Goal: Book appointment/travel/reservation

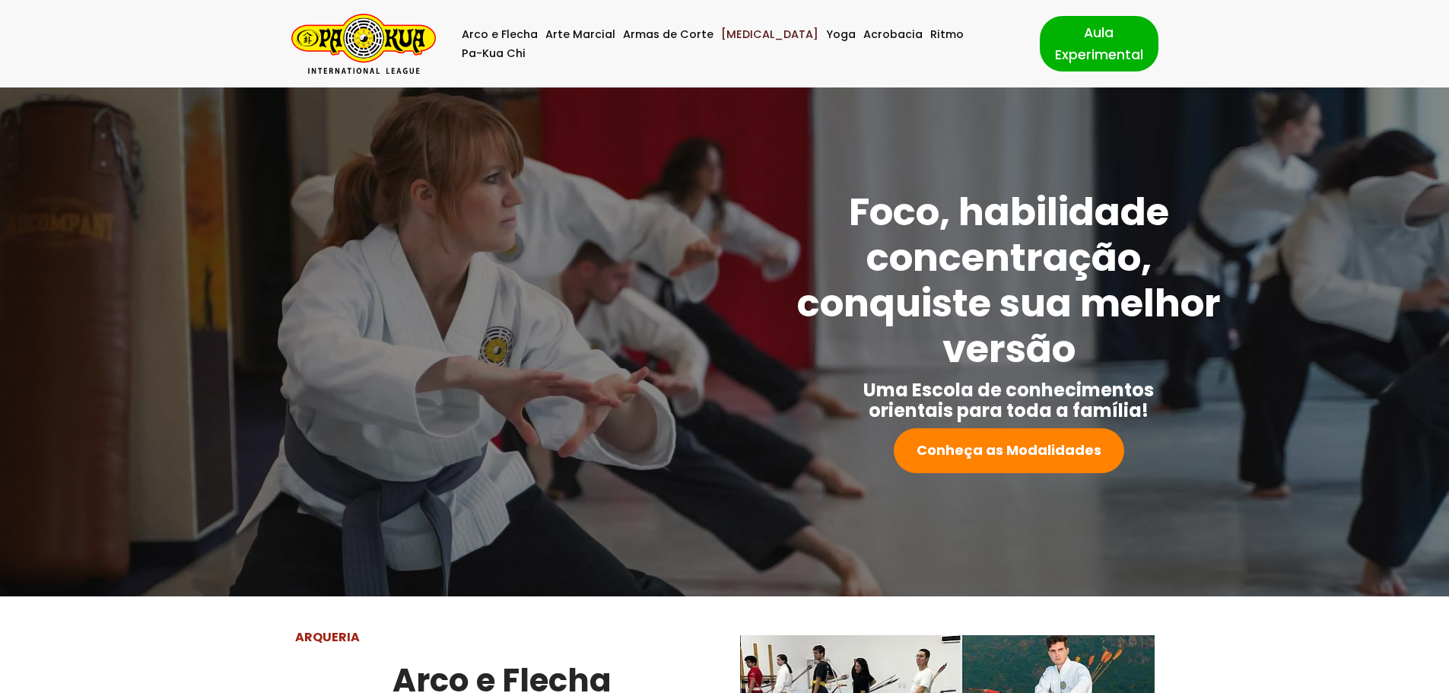
click at [739, 42] on link "[MEDICAL_DATA]" at bounding box center [769, 34] width 97 height 19
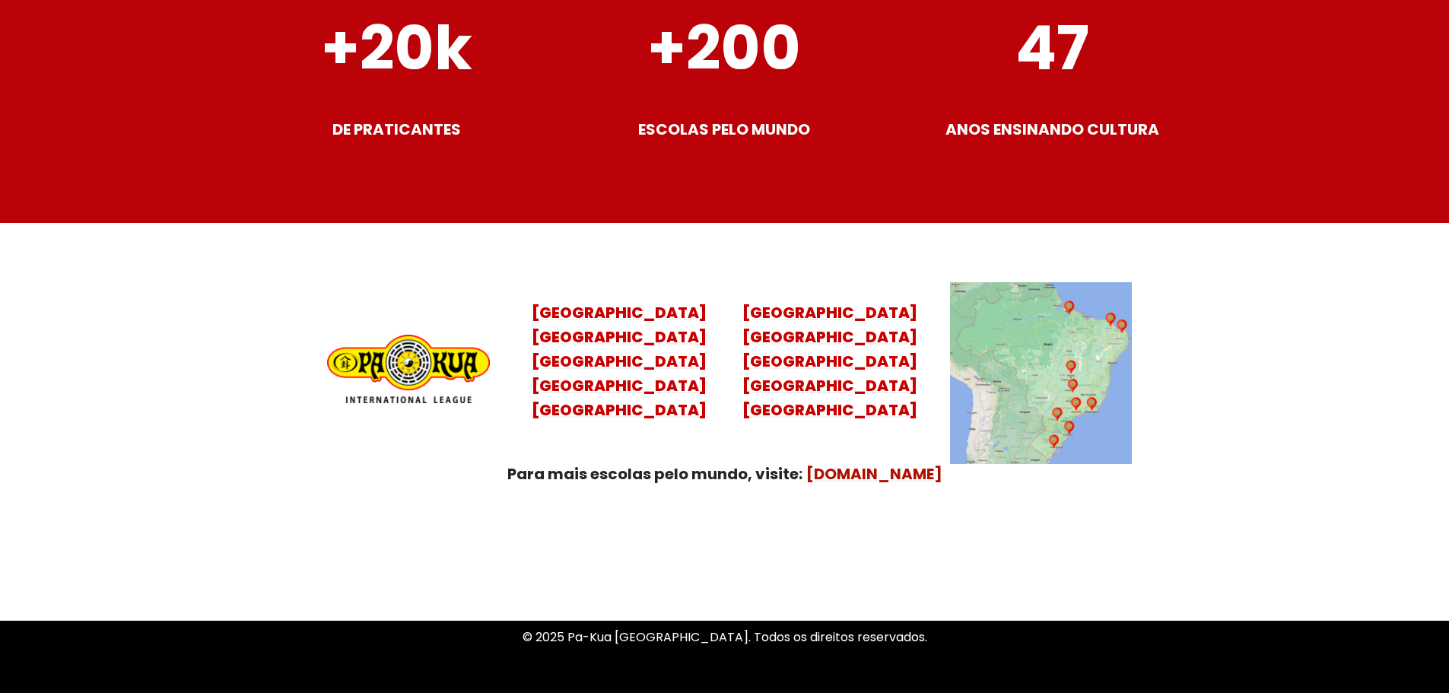
scroll to position [6009, 0]
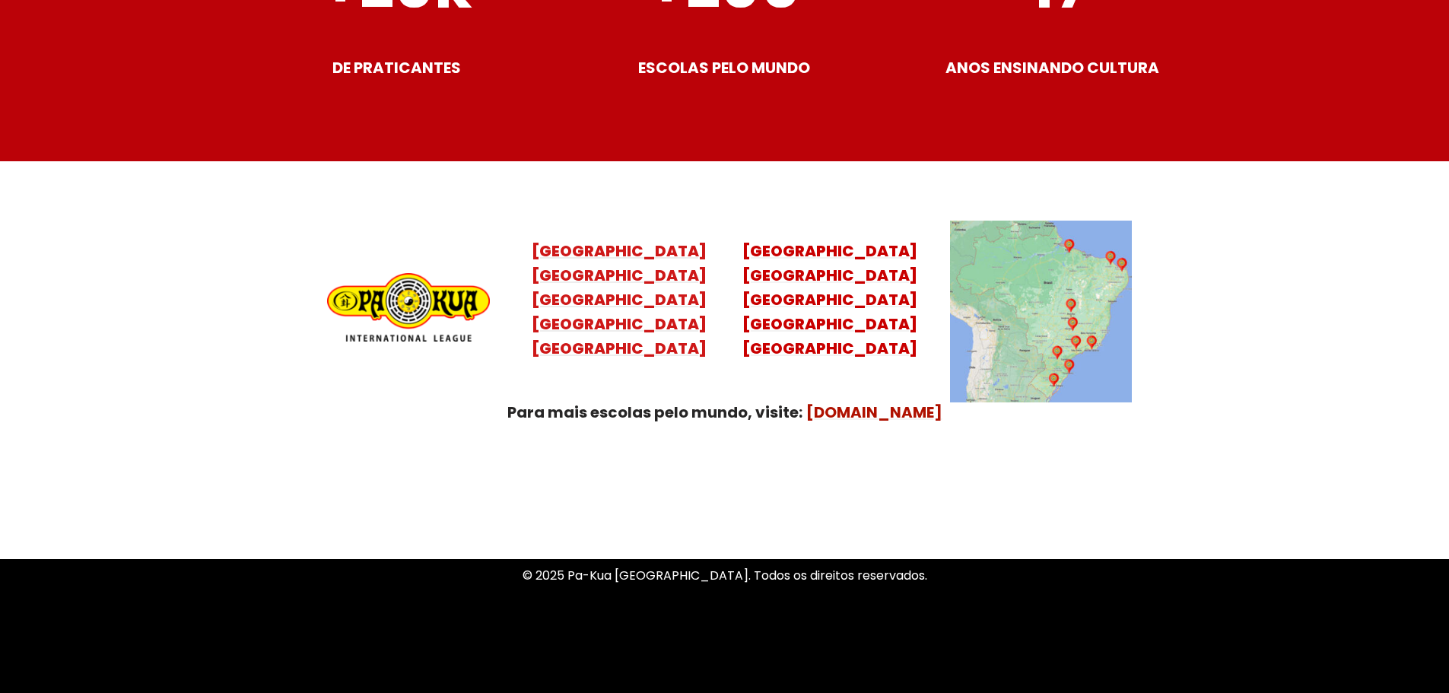
click at [640, 311] on mark "Santa Catarina Paraná São Paulo Rio de Janeiro" at bounding box center [619, 312] width 175 height 94
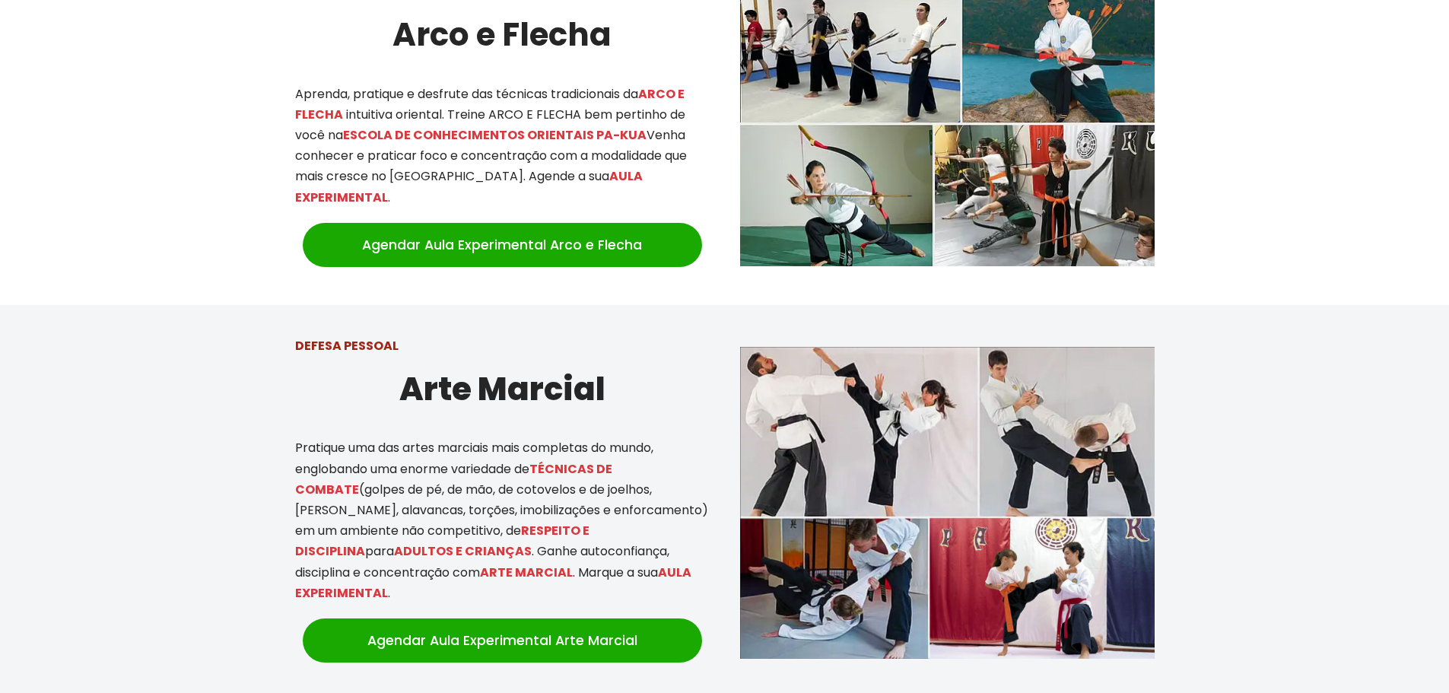
scroll to position [722, 0]
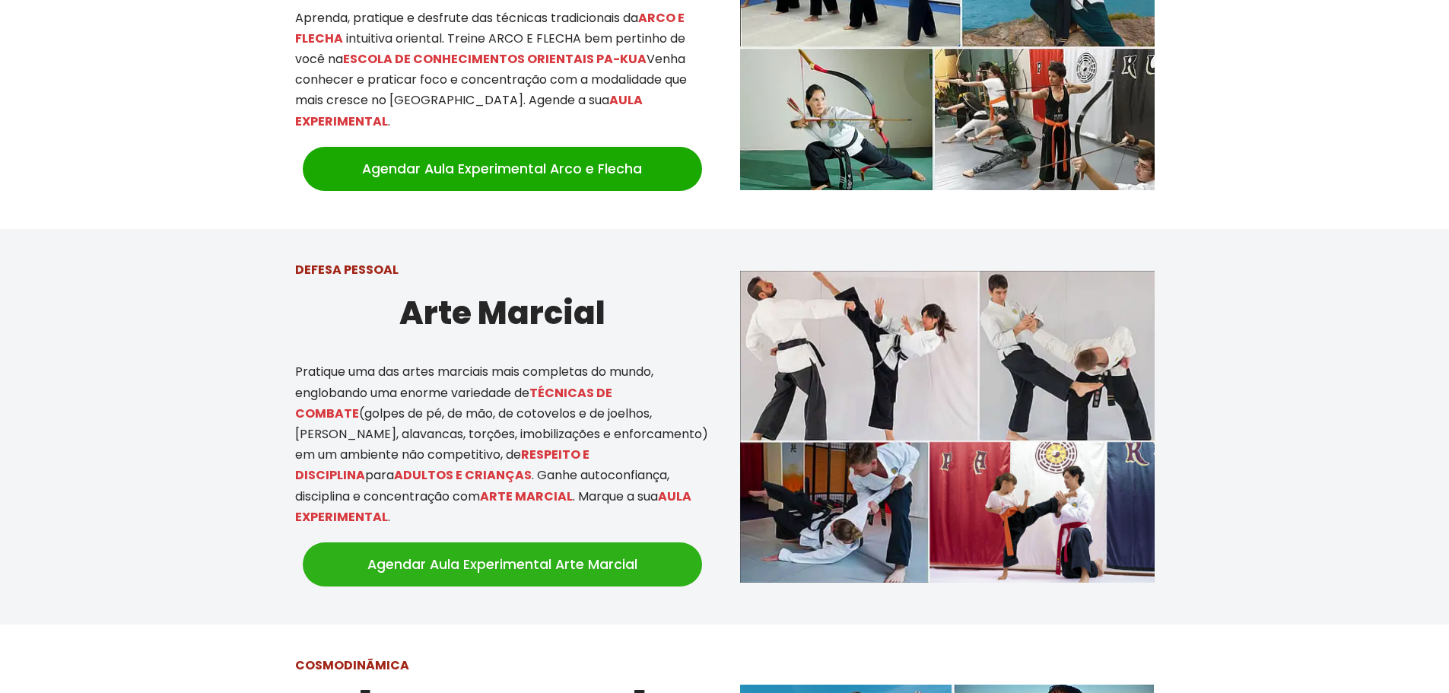
click at [521, 544] on link "Agendar Aula Experimental Arte Marcial" at bounding box center [502, 564] width 399 height 44
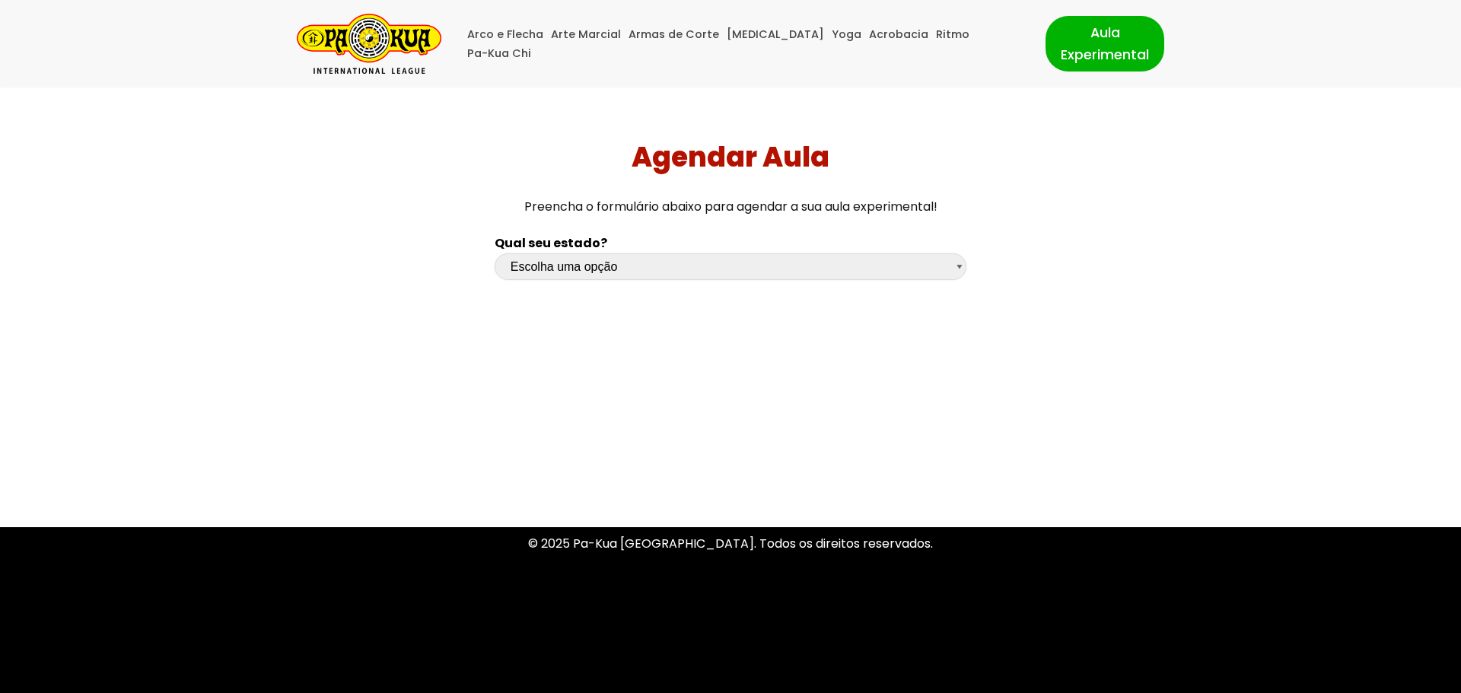
click at [954, 266] on select "Escolha uma opção [GEOGRAPHIC_DATA] [GEOGRAPHIC_DATA] [GEOGRAPHIC_DATA] [GEOGRA…" at bounding box center [731, 266] width 472 height 27
select select "sp"
click at [495, 253] on select "Escolha uma opção [GEOGRAPHIC_DATA] [GEOGRAPHIC_DATA] [GEOGRAPHIC_DATA] [GEOGRA…" at bounding box center [731, 266] width 472 height 27
